Goal: Entertainment & Leisure: Consume media (video, audio)

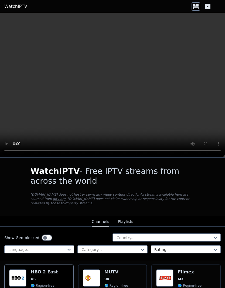
click at [112, 82] on video at bounding box center [112, 85] width 225 height 144
click at [117, 89] on video at bounding box center [112, 85] width 225 height 144
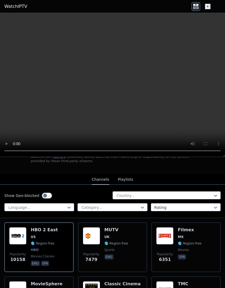
scroll to position [45, 0]
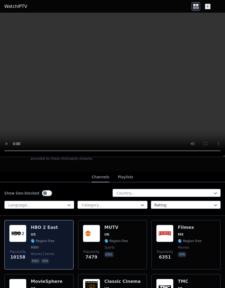
click at [40, 235] on span "US" at bounding box center [44, 234] width 27 height 4
click at [21, 235] on img at bounding box center [17, 233] width 17 height 17
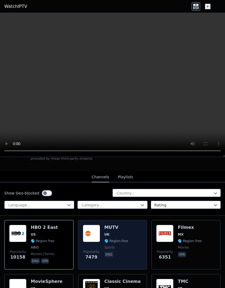
click at [99, 234] on img at bounding box center [91, 233] width 17 height 17
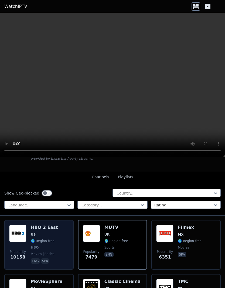
click at [45, 238] on div "HBO 2 East US 🌎 Region-free HBO movies series eng spa" at bounding box center [44, 245] width 27 height 40
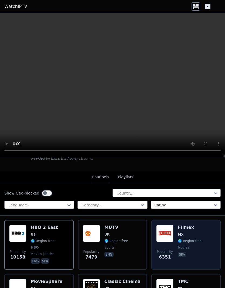
click at [166, 234] on img at bounding box center [165, 233] width 17 height 17
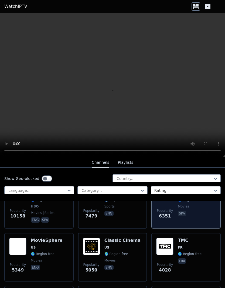
scroll to position [86, 0]
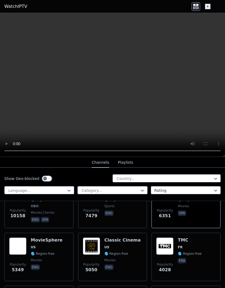
click at [111, 88] on video at bounding box center [112, 85] width 225 height 144
click at [114, 85] on video at bounding box center [112, 85] width 225 height 144
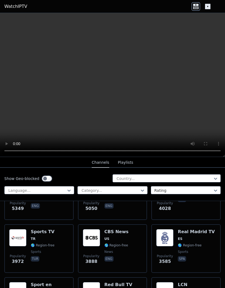
scroll to position [149, 0]
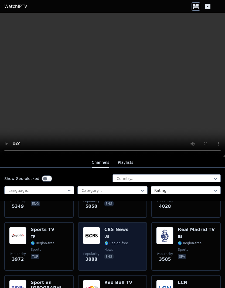
click at [126, 240] on div "CBS News US 🌎 Region-free news eng" at bounding box center [117, 246] width 24 height 39
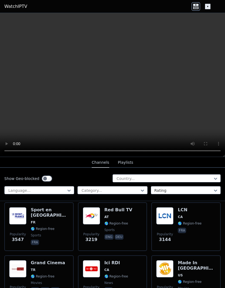
scroll to position [223, 0]
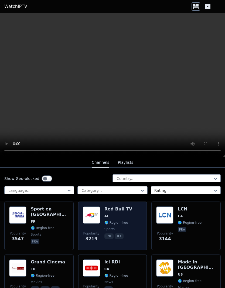
click at [129, 225] on div "Popularity 3219 Red Bull TV AT 🌎 Region-free sports eng deu" at bounding box center [113, 226] width 60 height 39
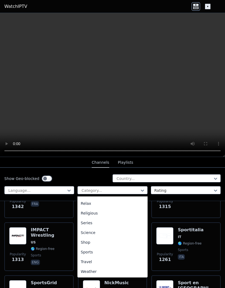
scroll to position [184, 0]
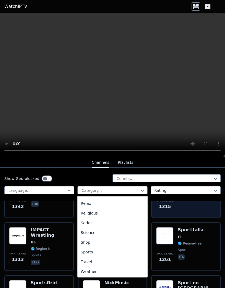
click at [174, 205] on div "Popularity 1315 NRJ 12 FR 🌎 Region-free fra" at bounding box center [186, 193] width 69 height 49
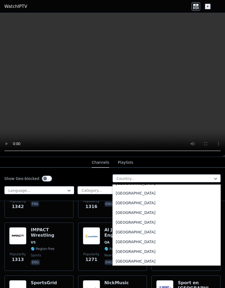
scroll to position [1892, 0]
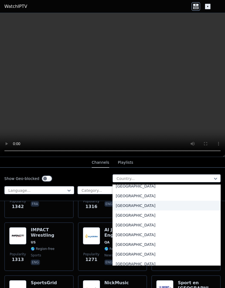
click at [145, 202] on div "[GEOGRAPHIC_DATA]" at bounding box center [167, 206] width 108 height 10
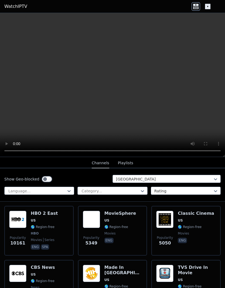
scroll to position [59, 0]
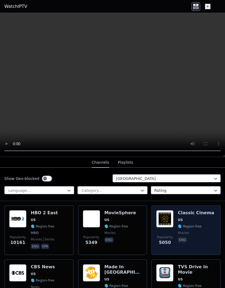
click at [169, 217] on img at bounding box center [165, 218] width 17 height 17
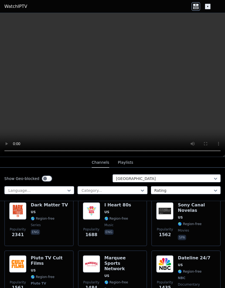
scroll to position [232, 0]
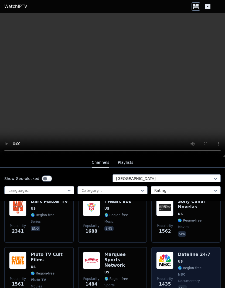
click at [167, 261] on img at bounding box center [165, 260] width 17 height 17
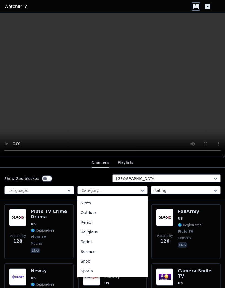
scroll to position [169, 0]
click at [95, 265] on div "Sports" at bounding box center [113, 267] width 70 height 10
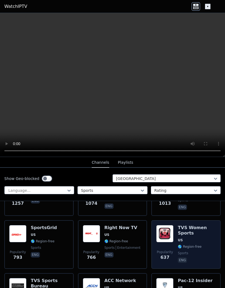
click at [164, 225] on img at bounding box center [165, 233] width 17 height 17
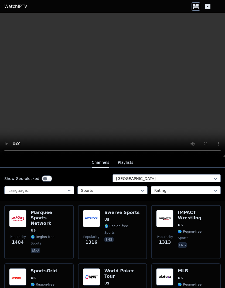
scroll to position [59, 0]
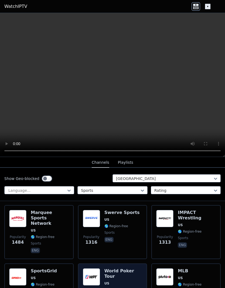
click at [121, 281] on span "US" at bounding box center [124, 283] width 38 height 4
